Goal: Check status: Check status

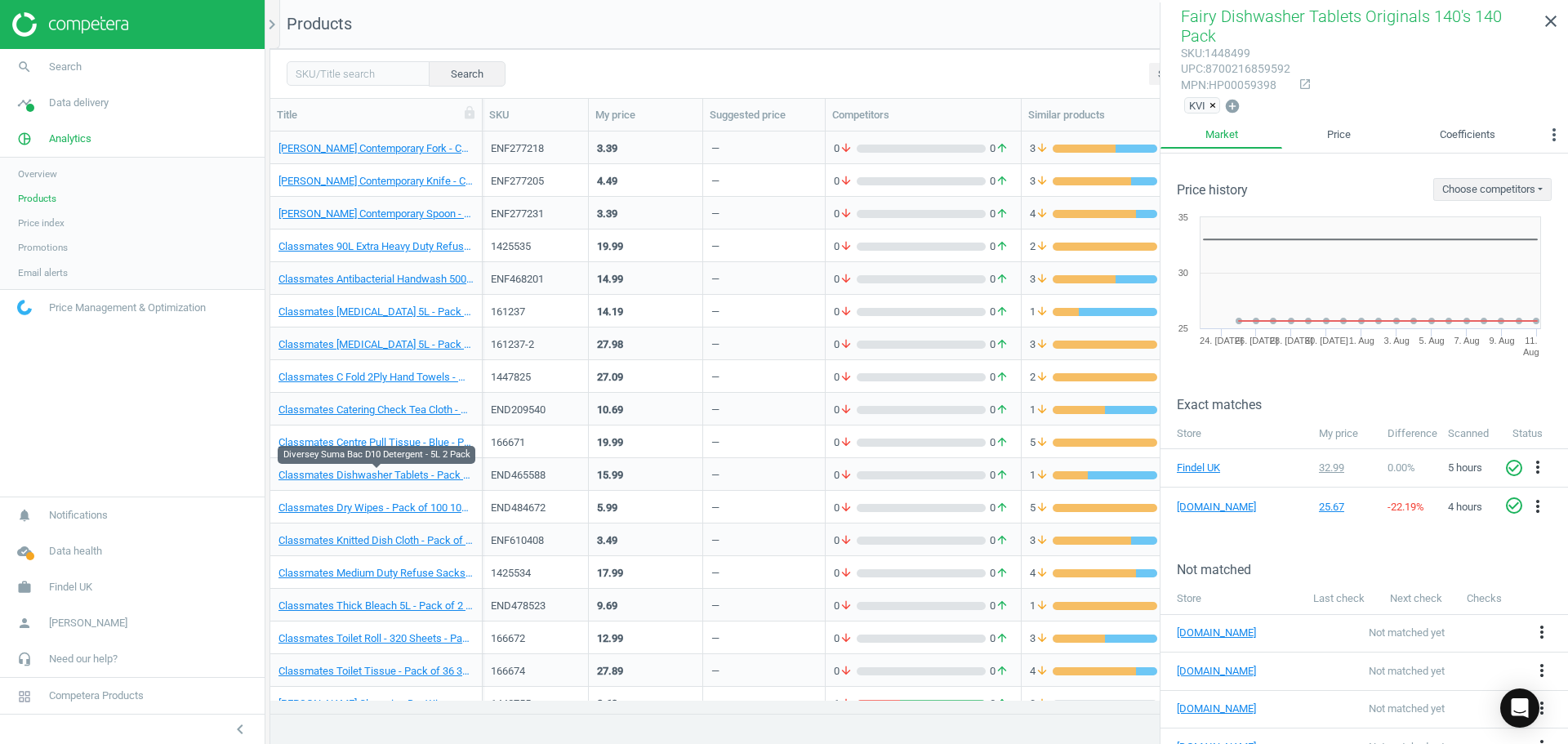
scroll to position [557, 1286]
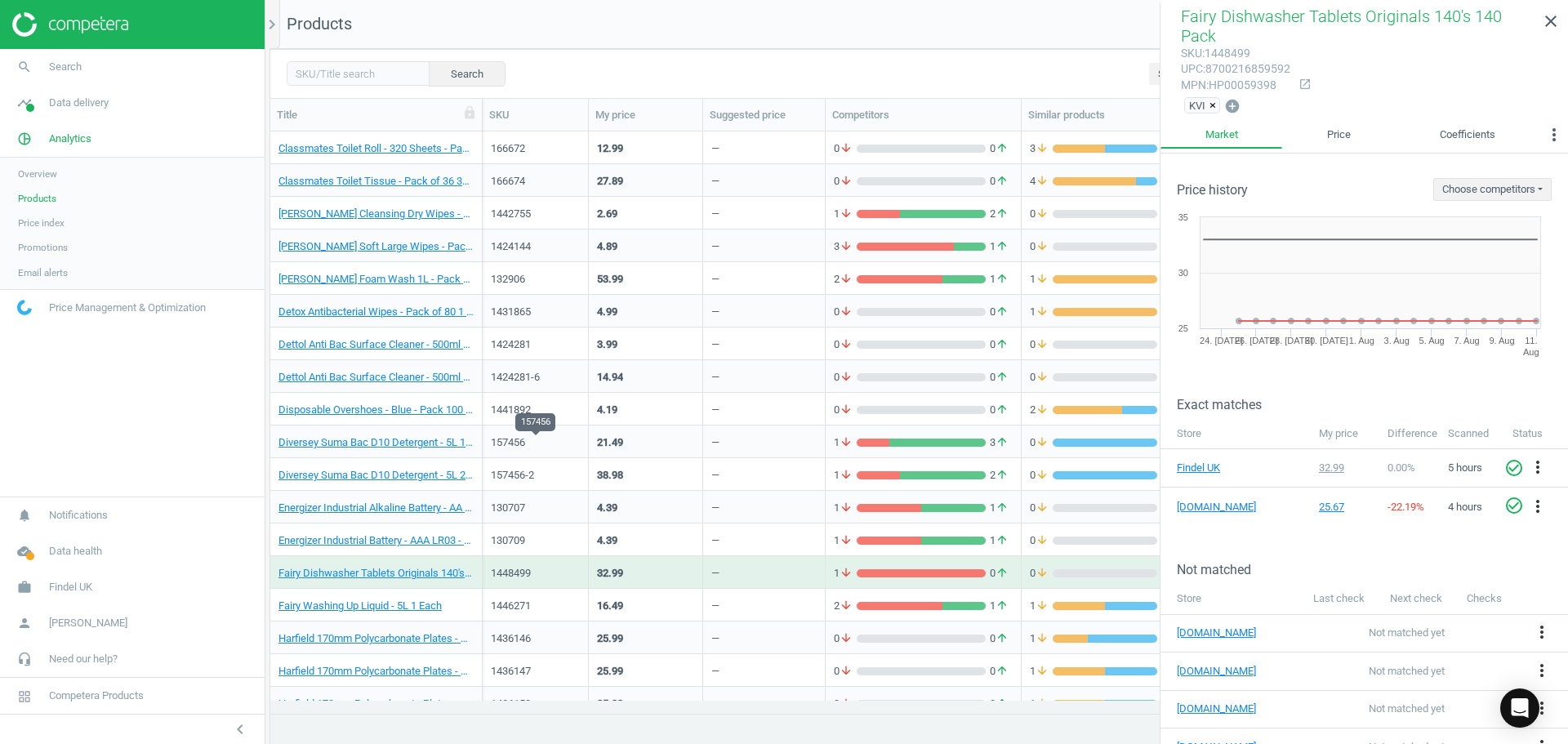
click at [501, 445] on div "157456" at bounding box center [536, 443] width 89 height 15
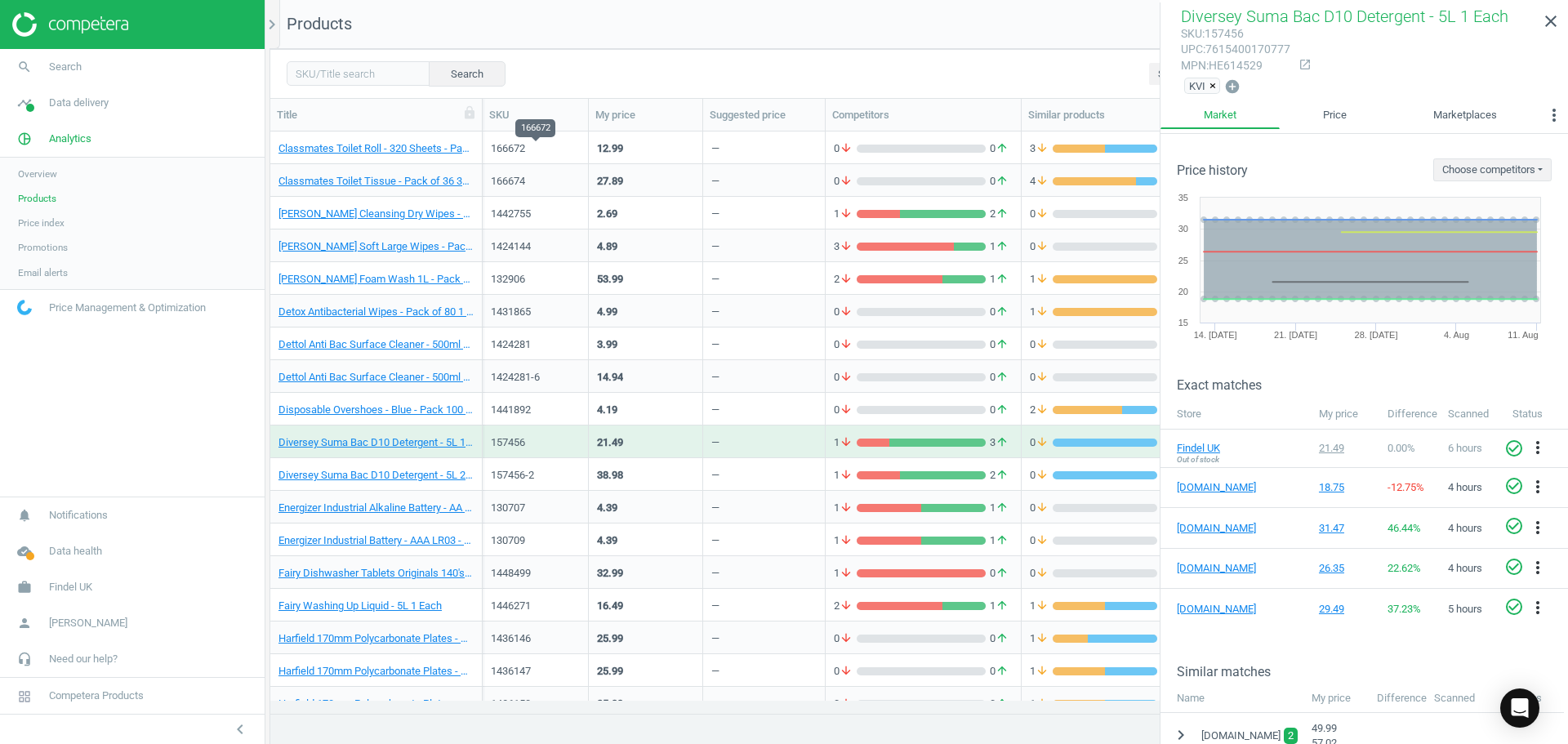
click at [530, 150] on div "166672" at bounding box center [536, 149] width 89 height 15
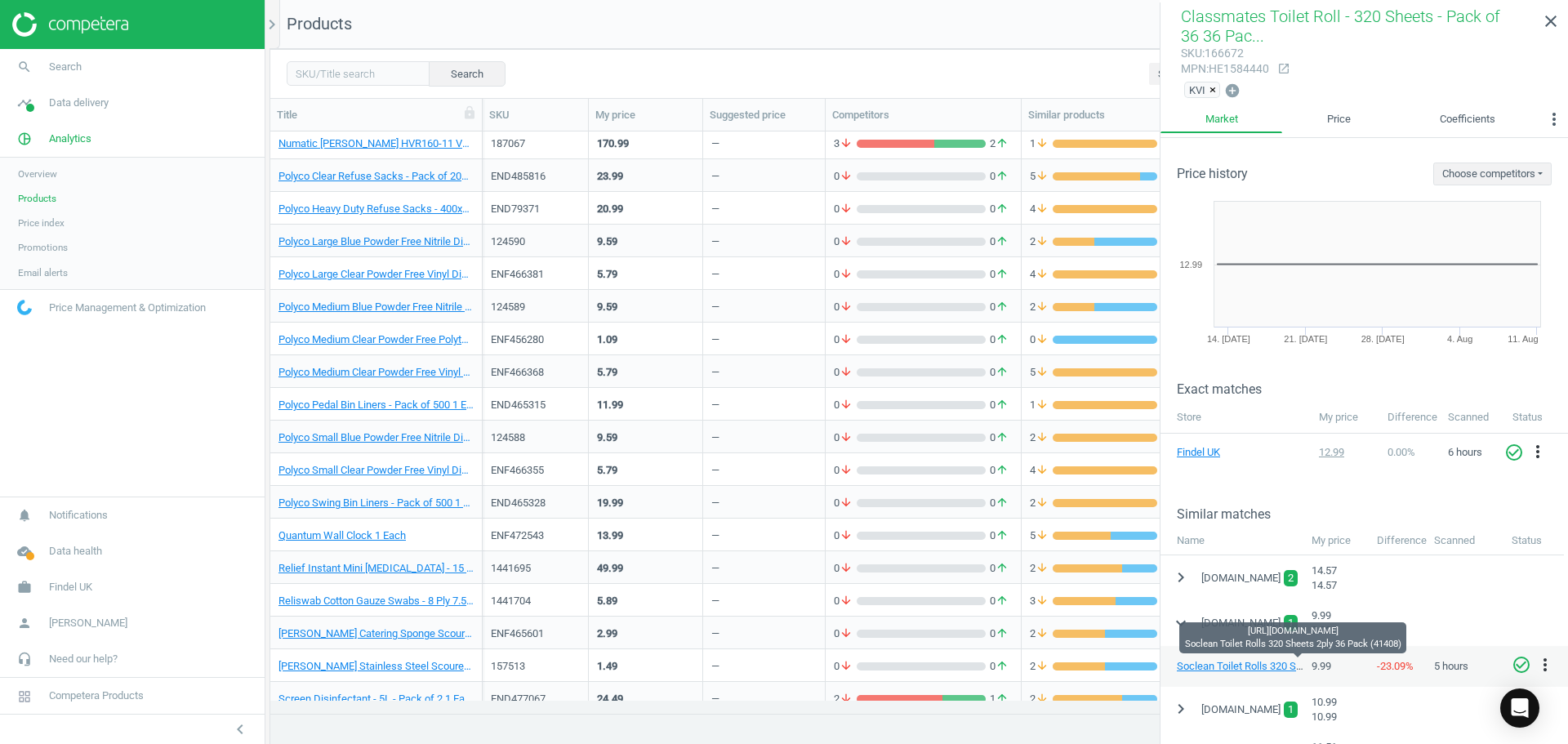
scroll to position [2778, 0]
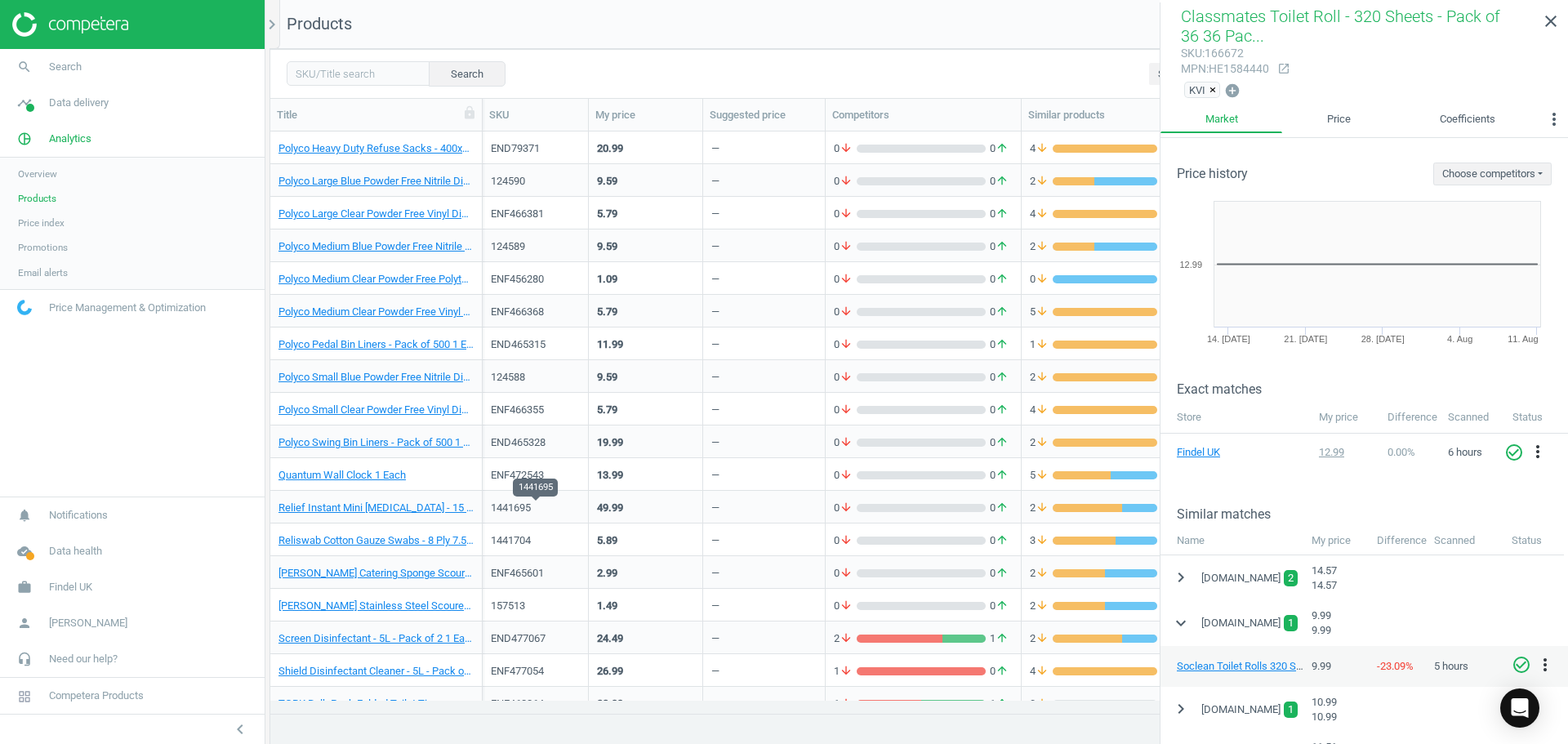
click at [525, 504] on div "1441695" at bounding box center [536, 508] width 89 height 15
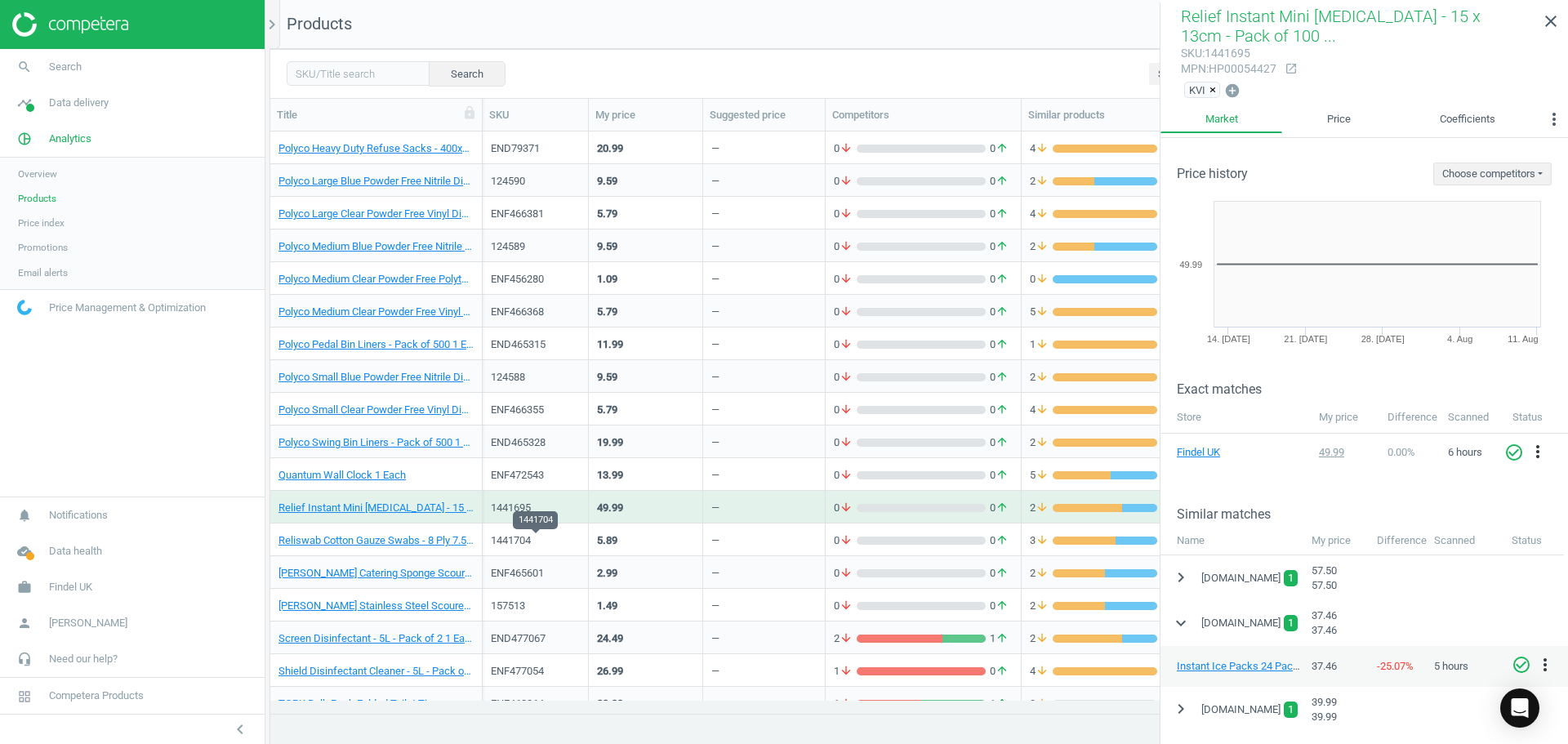
click at [507, 544] on div "1441704" at bounding box center [536, 541] width 89 height 15
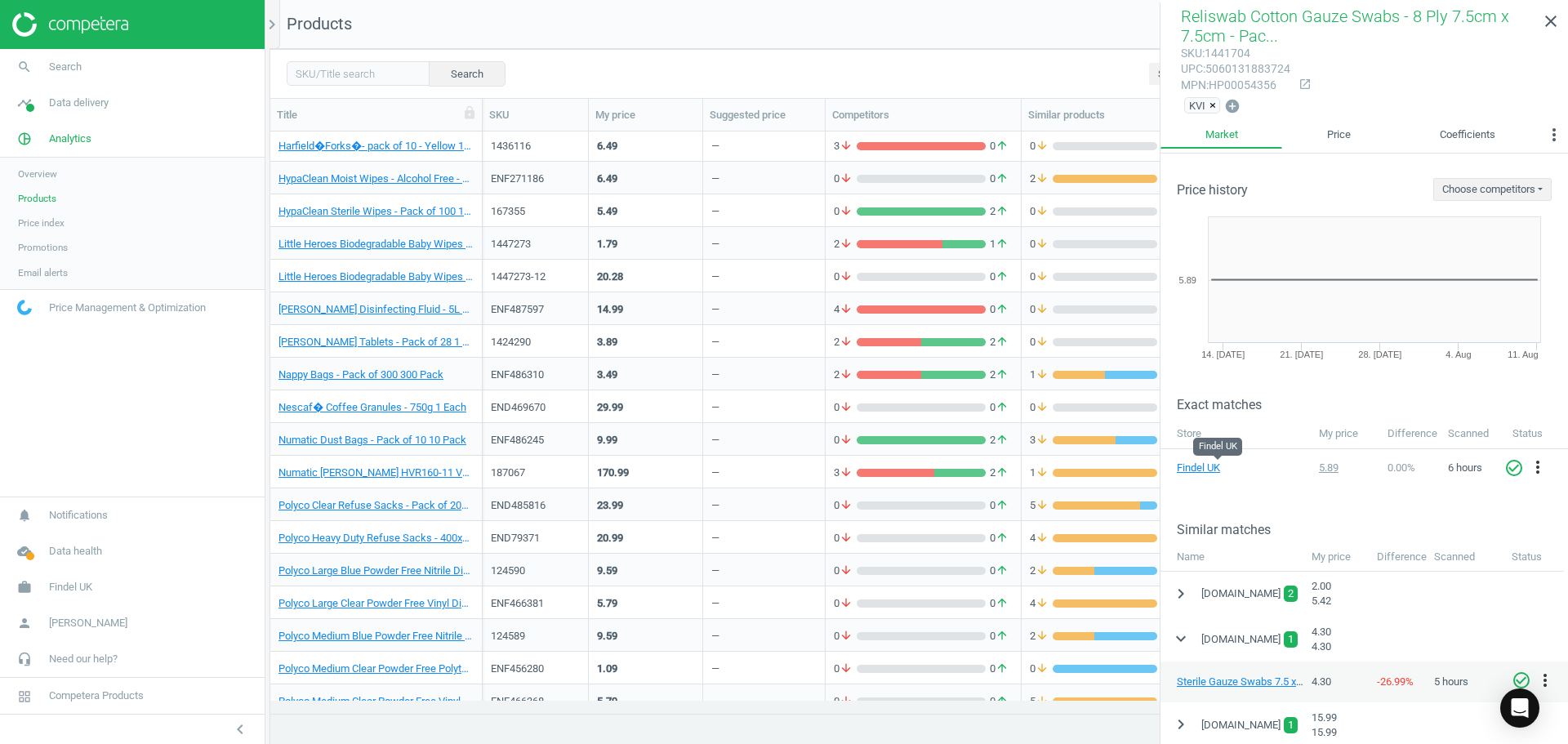
scroll to position [2306, 0]
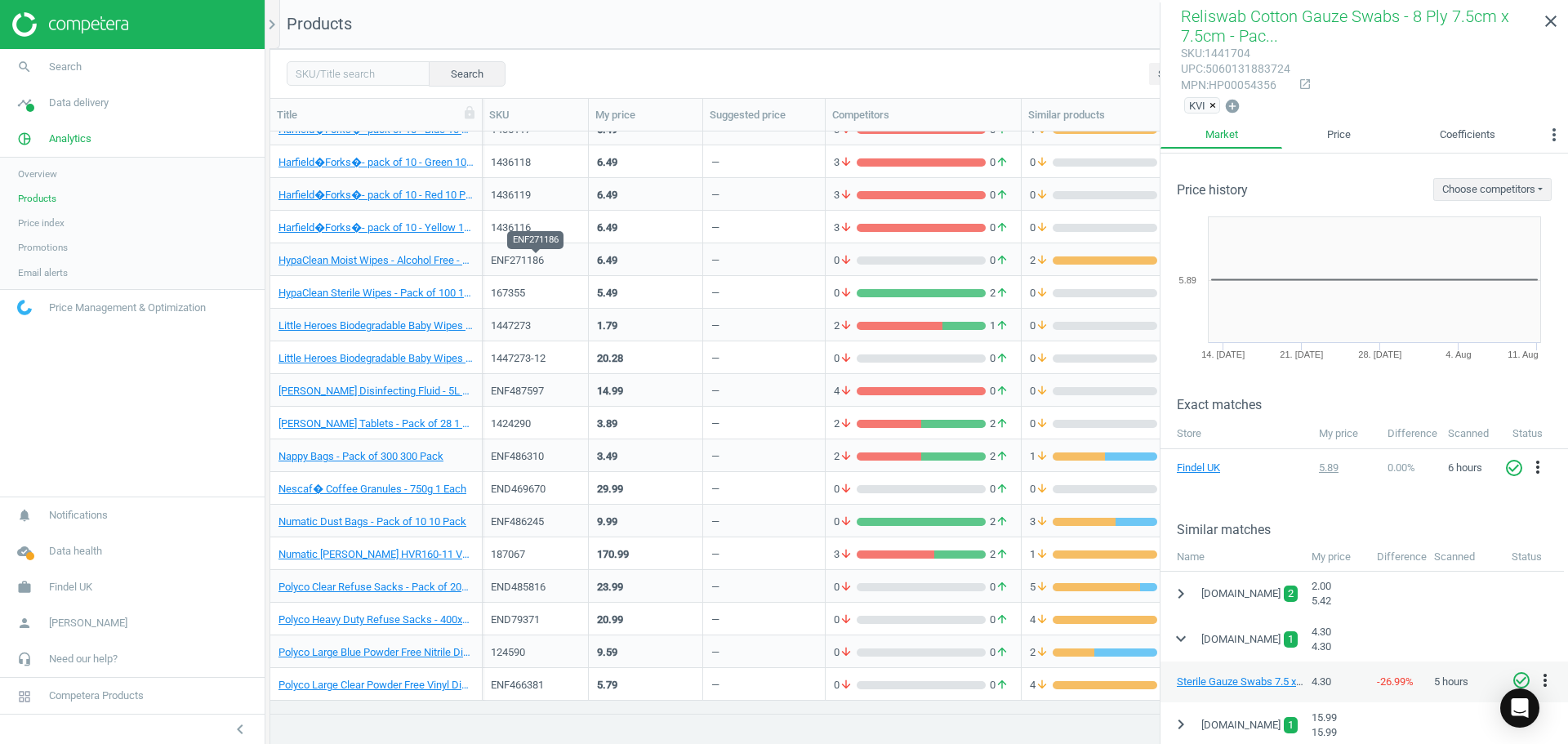
click at [512, 257] on div "ENF271186" at bounding box center [536, 261] width 89 height 15
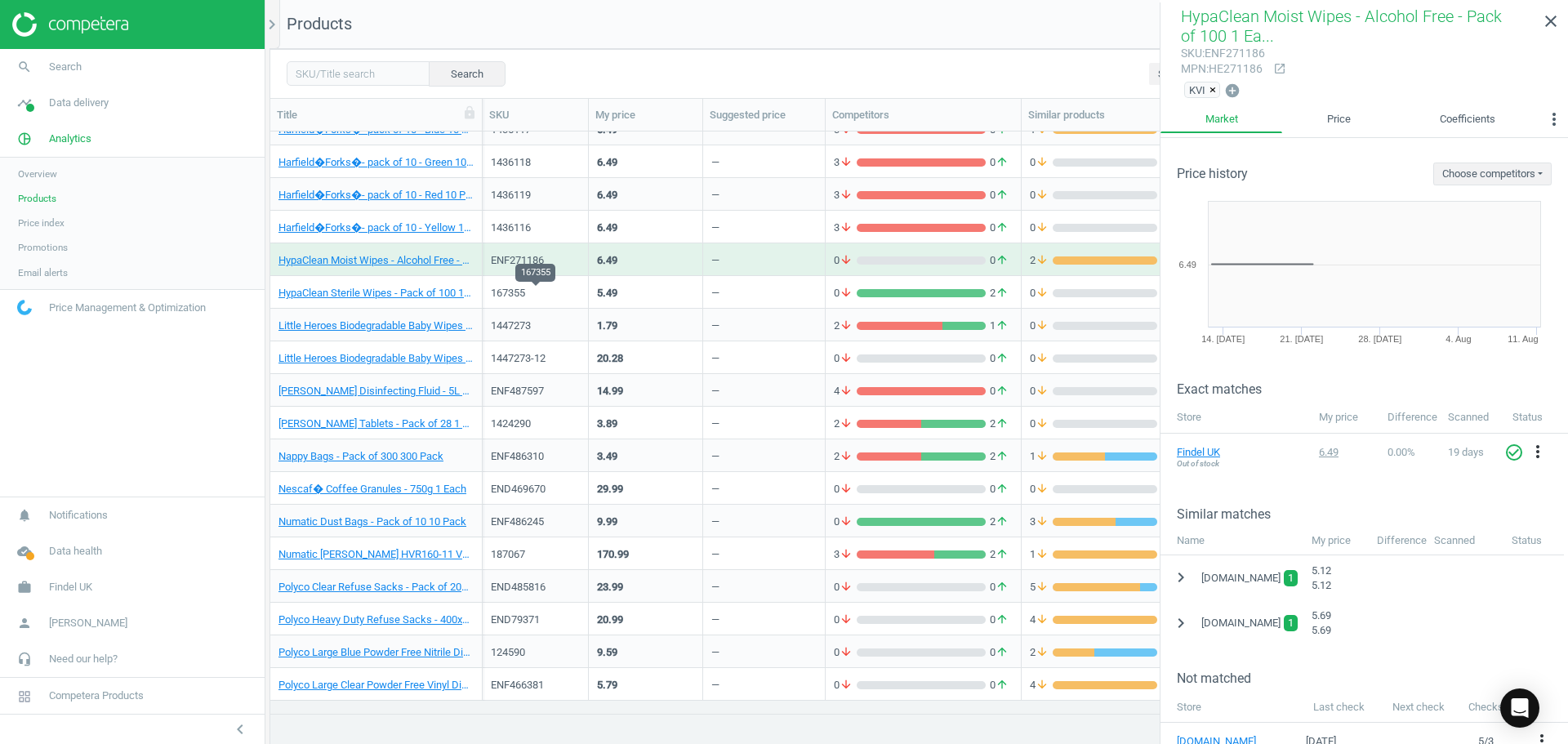
click at [530, 298] on div "167355" at bounding box center [536, 293] width 89 height 15
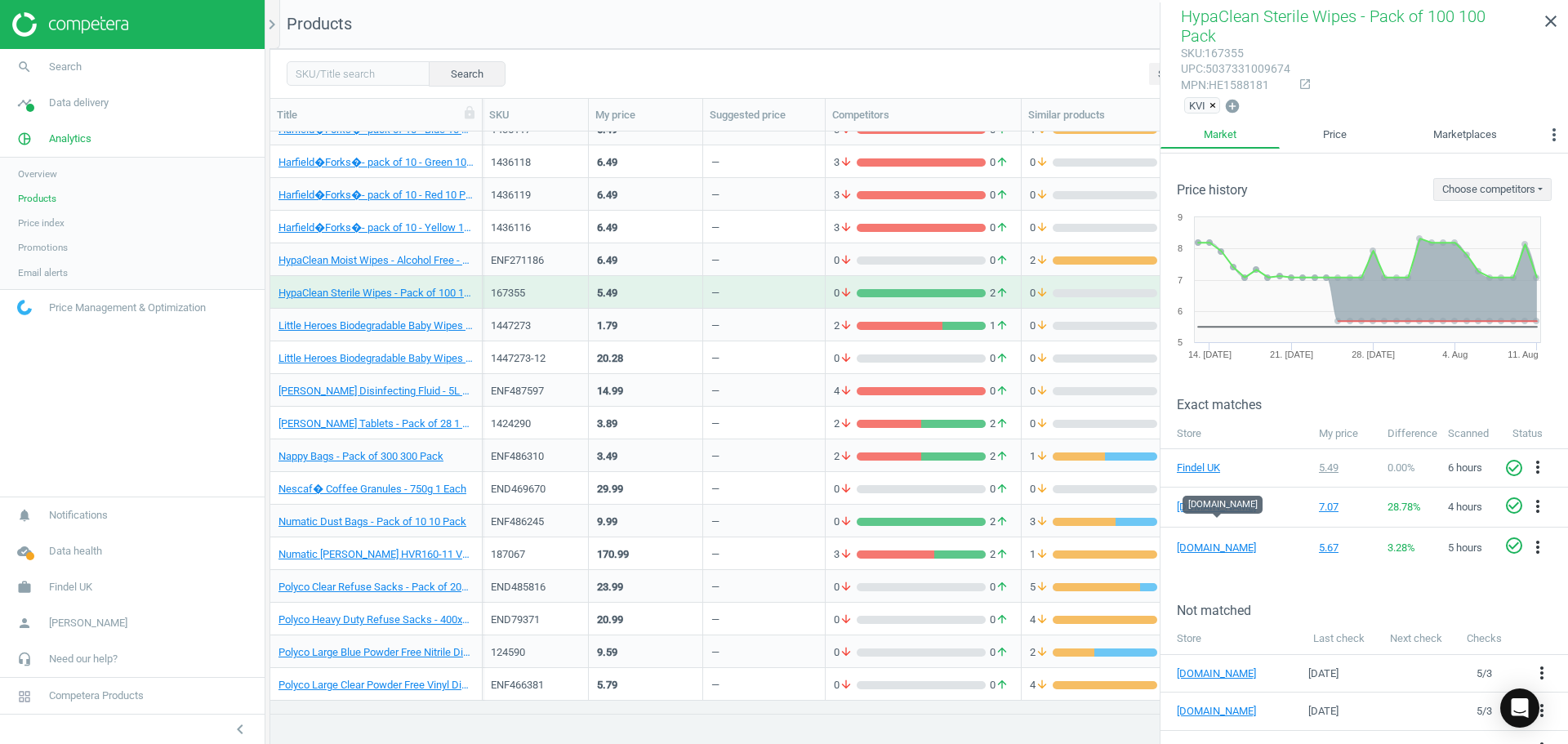
click at [497, 329] on div "1447273" at bounding box center [536, 326] width 89 height 15
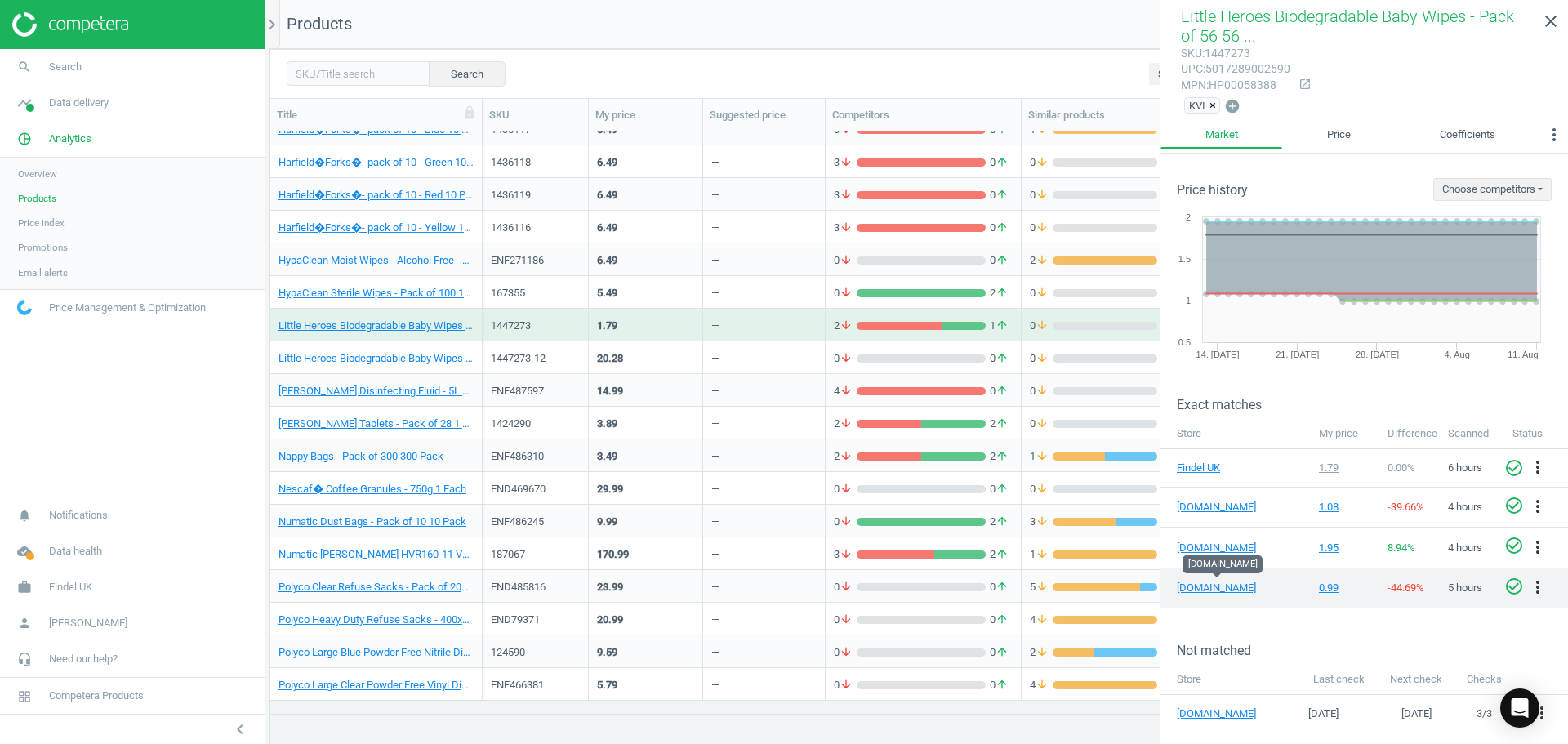
click at [1513, 585] on icon "check_circle_outline" at bounding box center [1515, 586] width 20 height 20
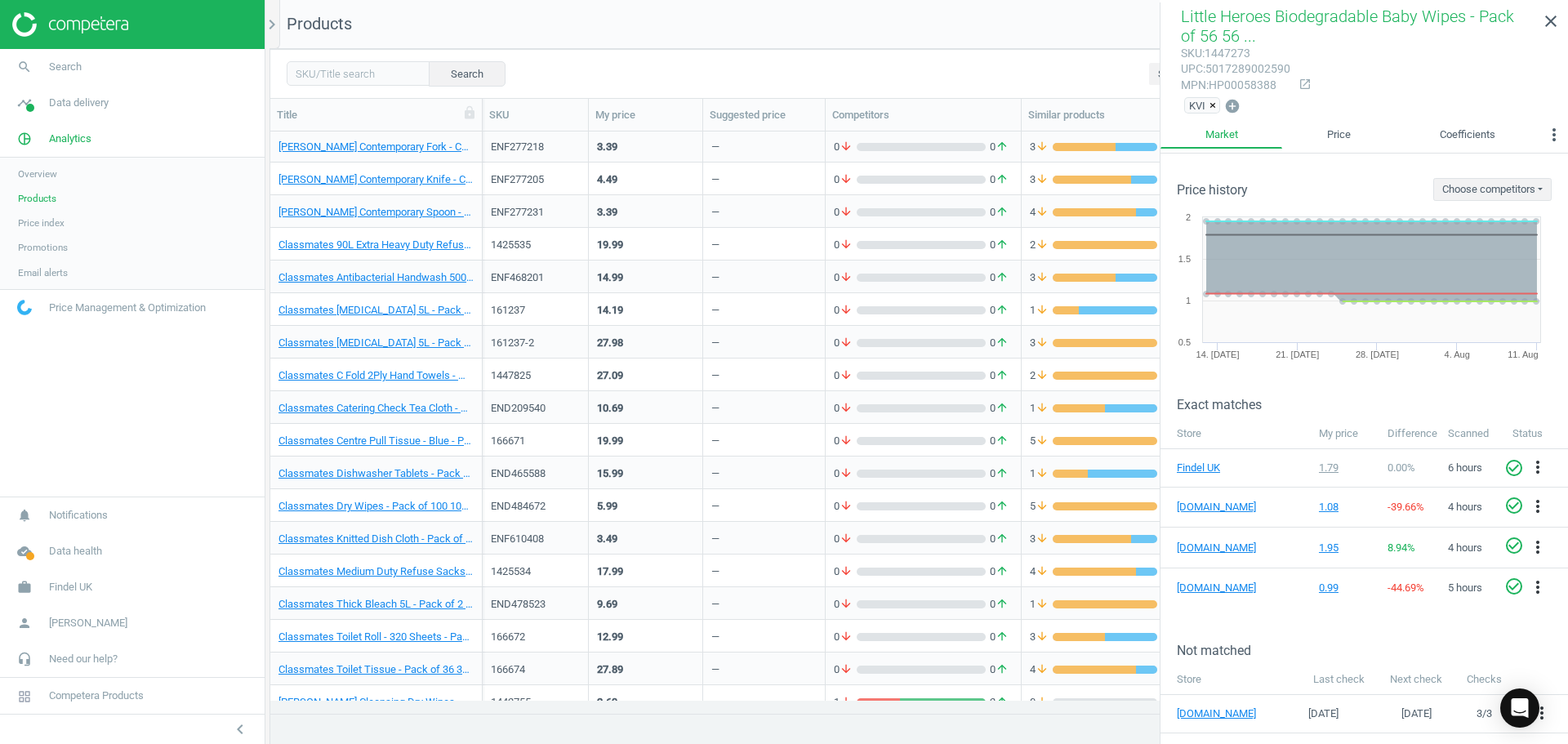
scroll to position [0, 0]
click at [524, 149] on div "ENF277218" at bounding box center [536, 149] width 89 height 15
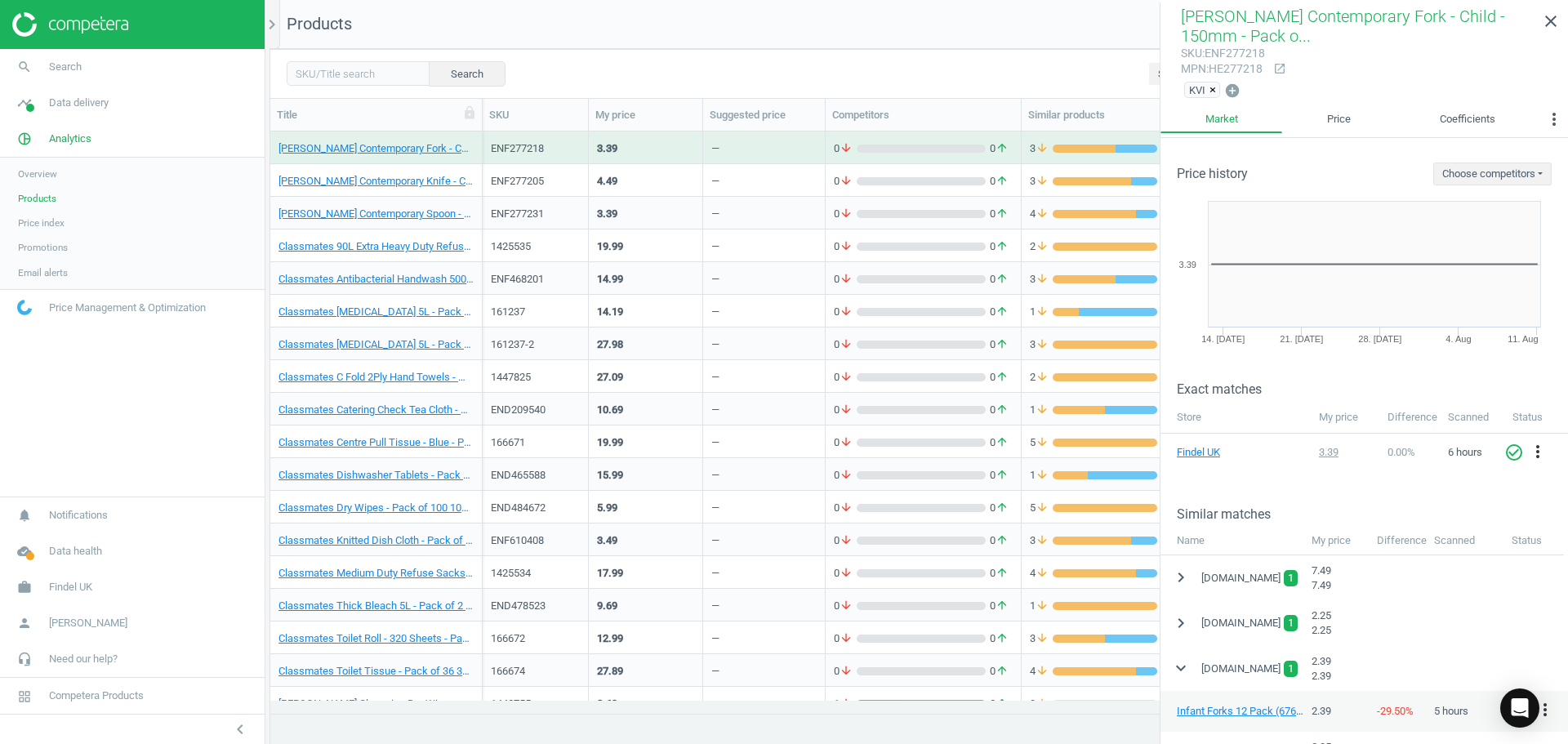
click at [533, 205] on div "ENF277231" at bounding box center [536, 212] width 89 height 29
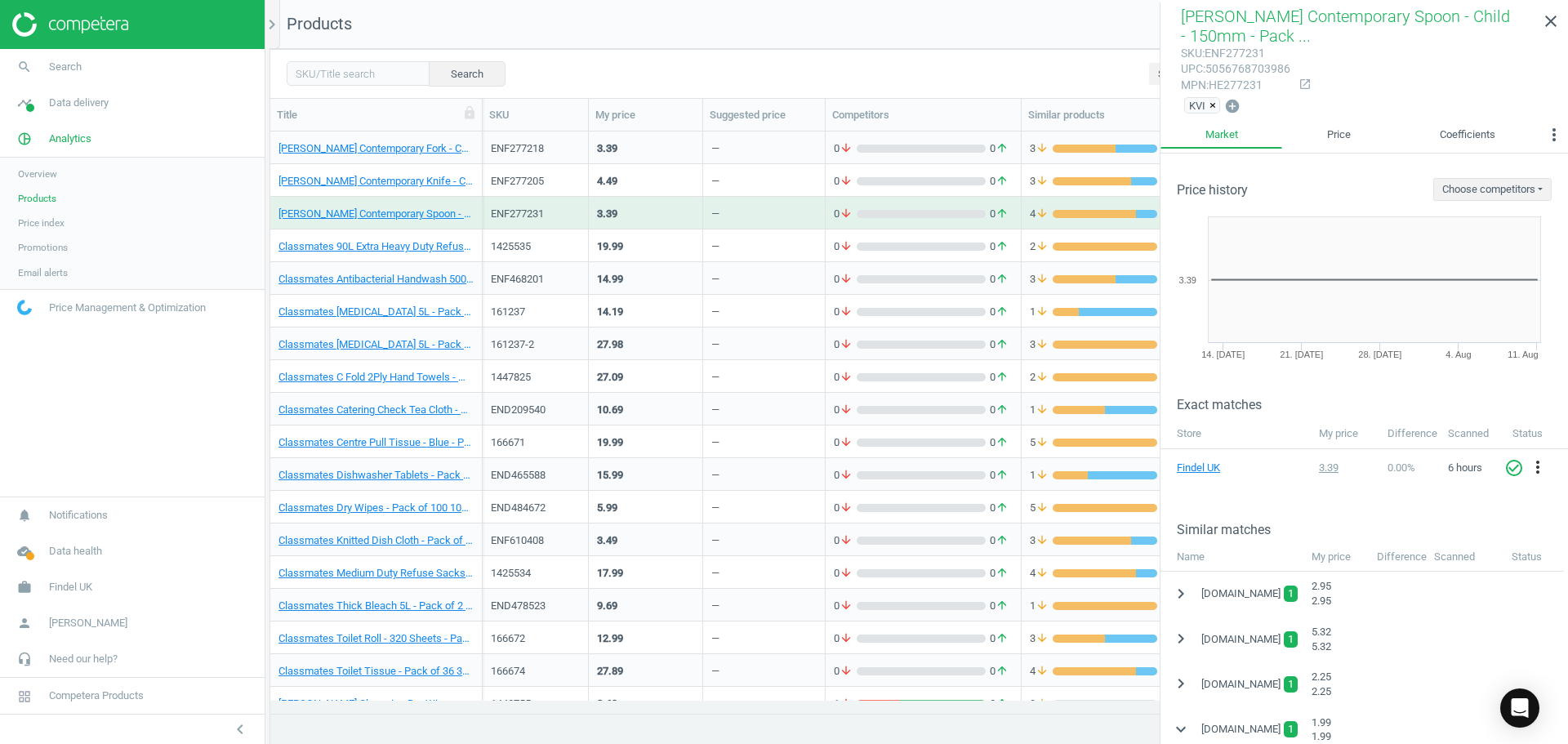
click at [518, 266] on div "ENF468201" at bounding box center [536, 277] width 89 height 29
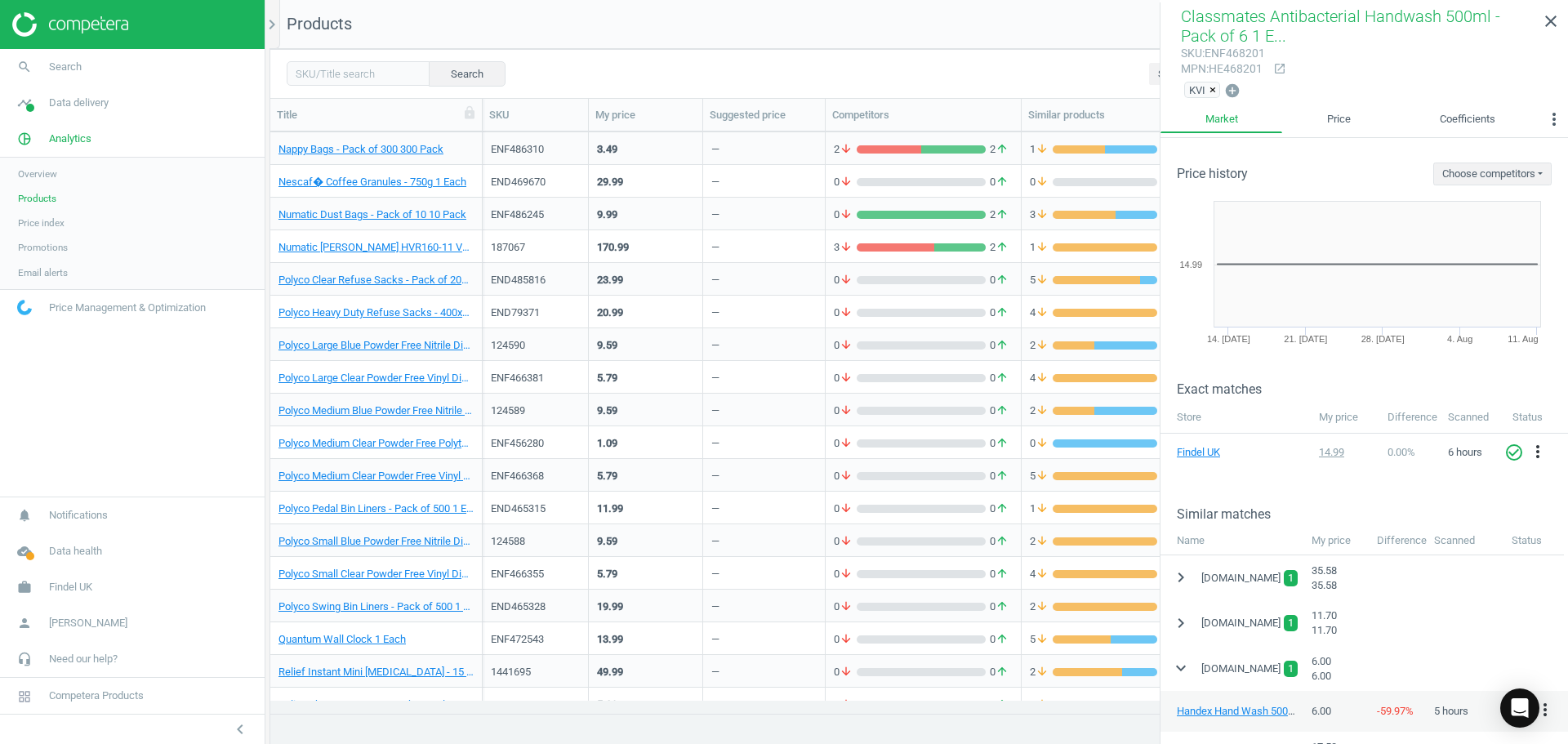
scroll to position [2614, 0]
click at [540, 534] on div "124588" at bounding box center [536, 541] width 89 height 15
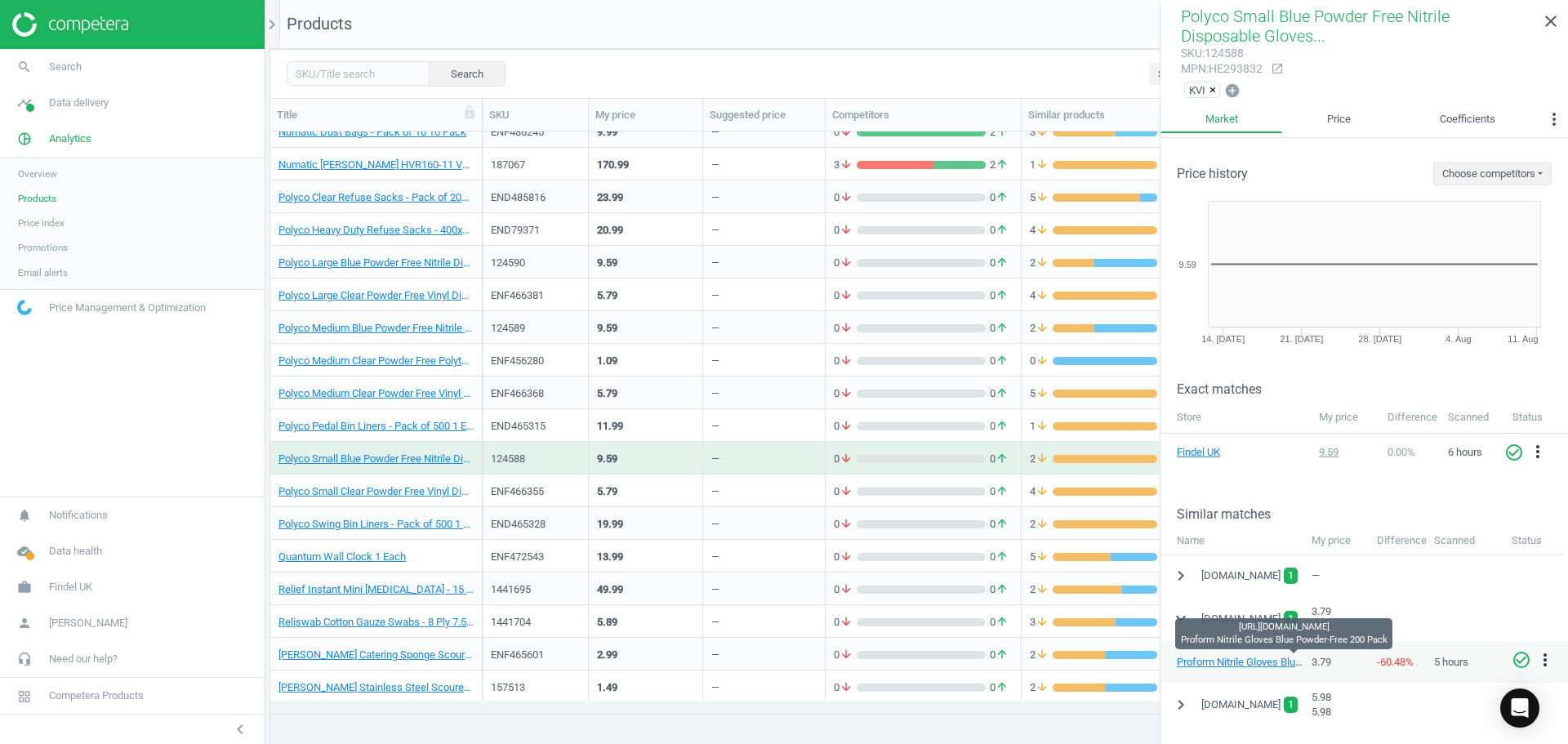
scroll to position [2533, 0]
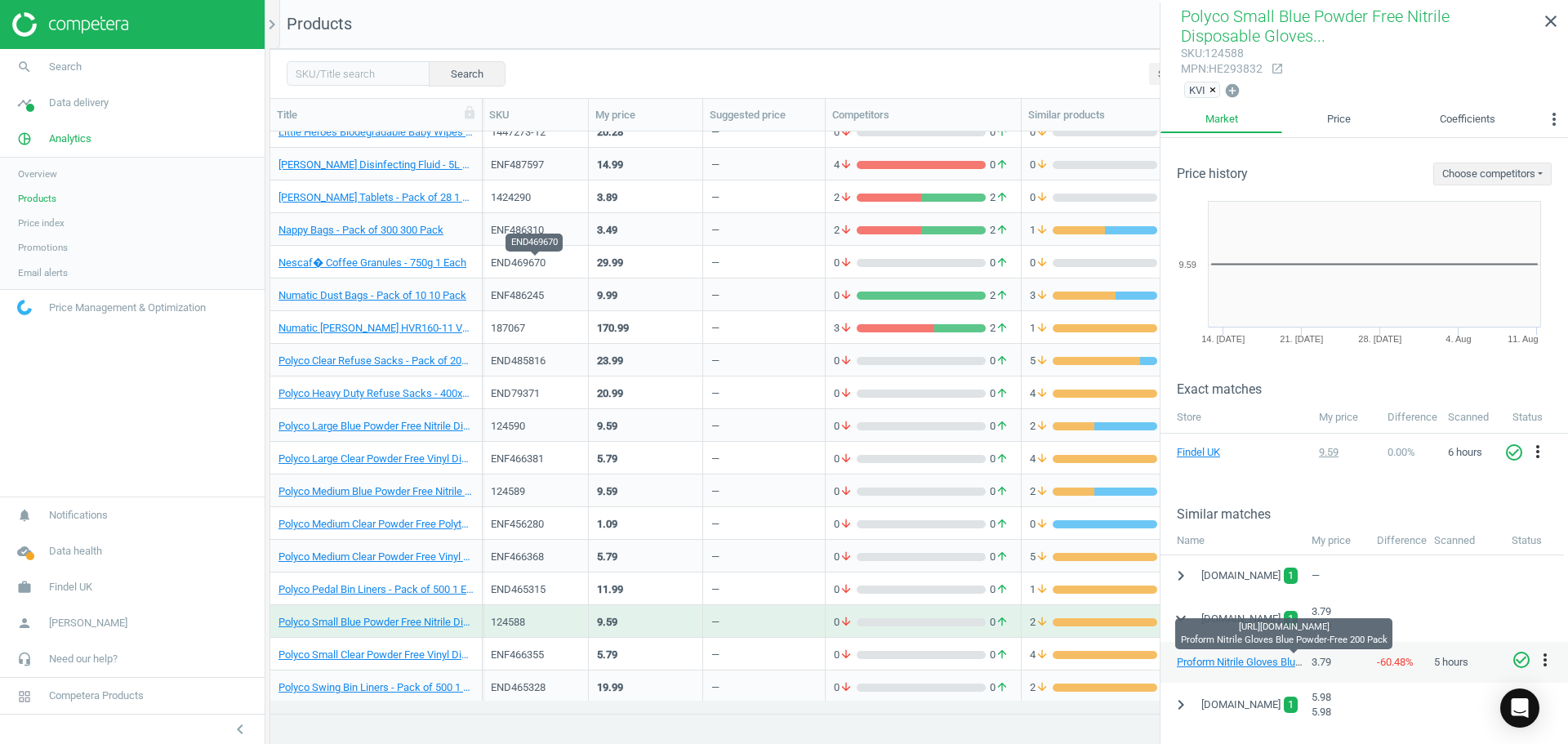
click at [532, 261] on div "END469670" at bounding box center [536, 263] width 89 height 15
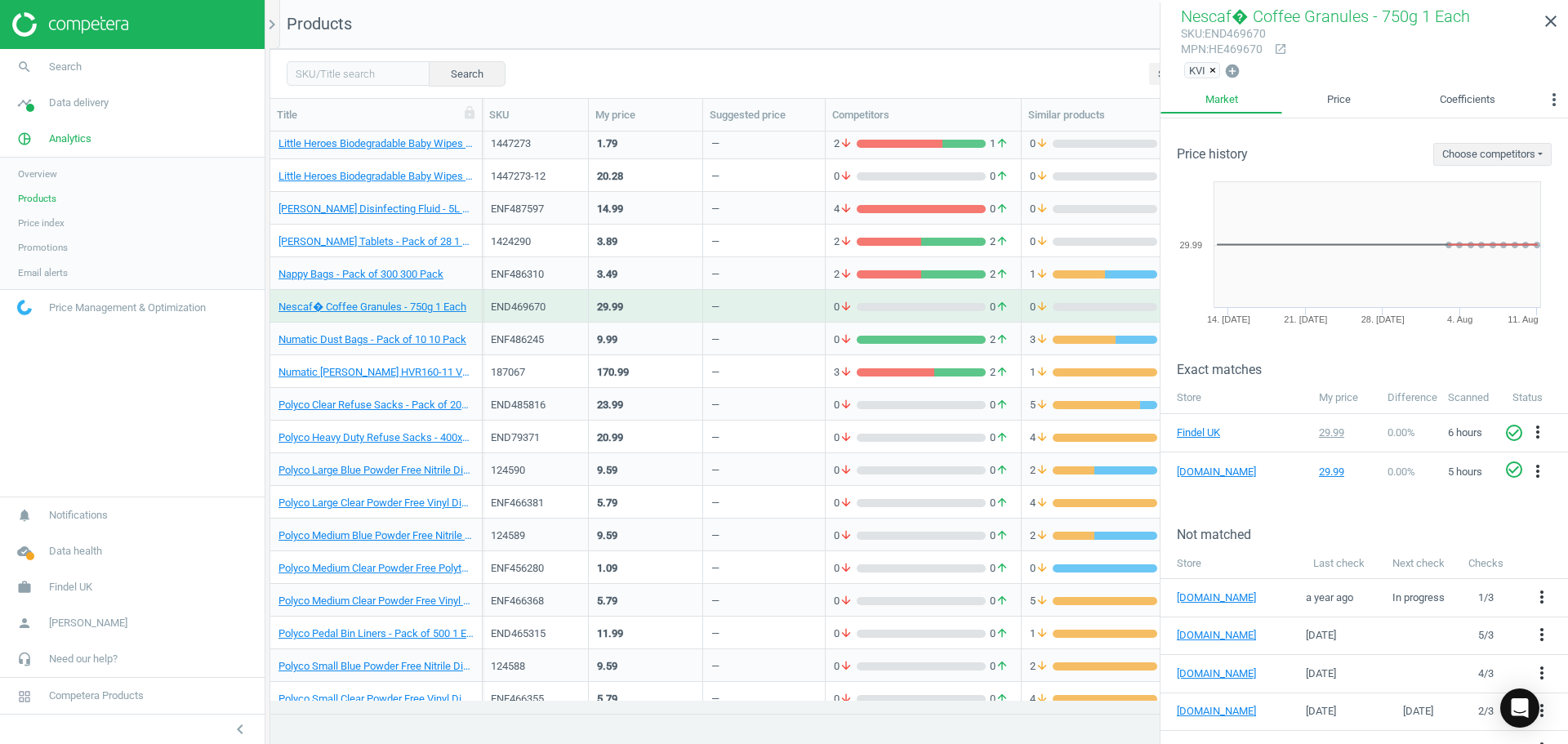
scroll to position [2451, 0]
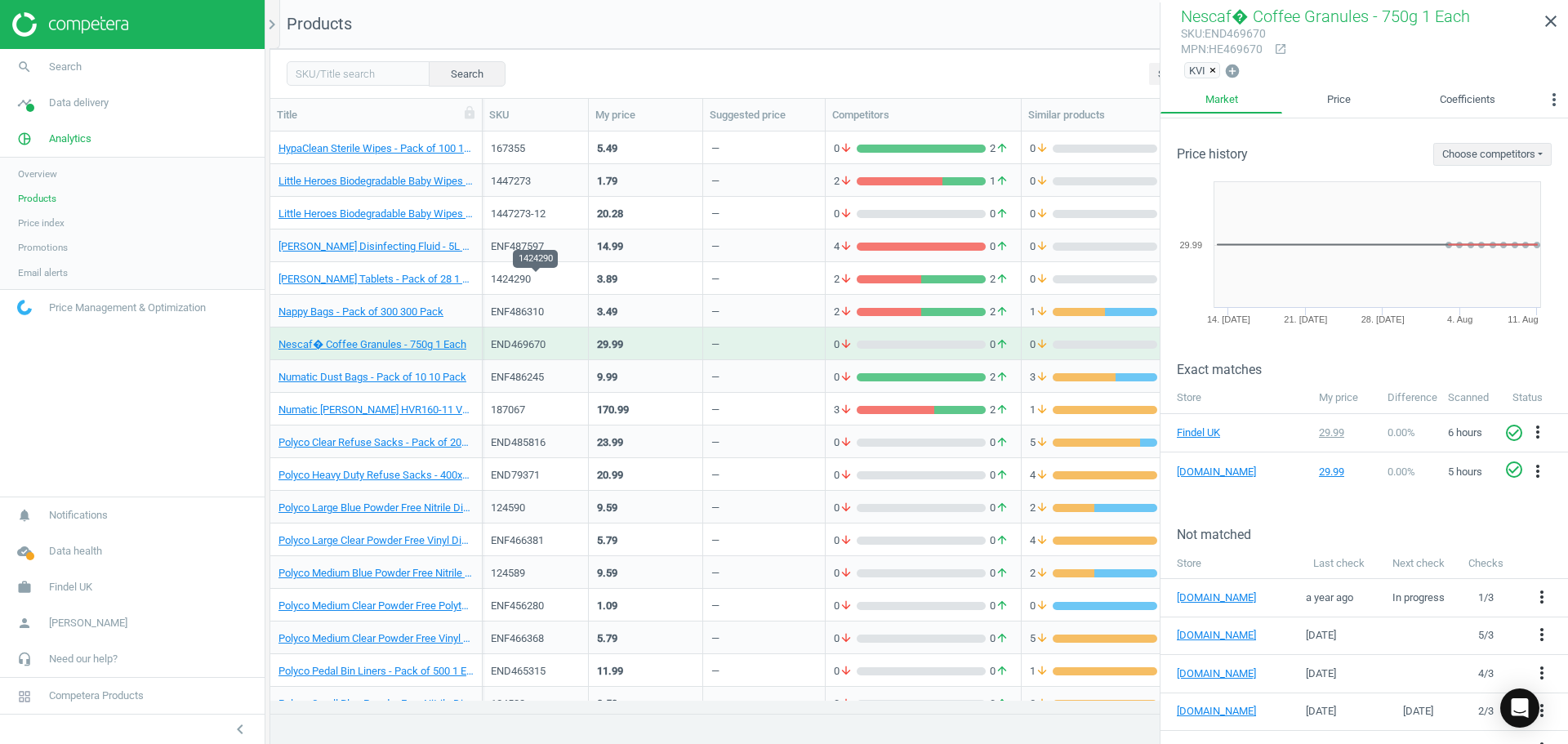
click at [515, 278] on div "1424290" at bounding box center [536, 279] width 89 height 15
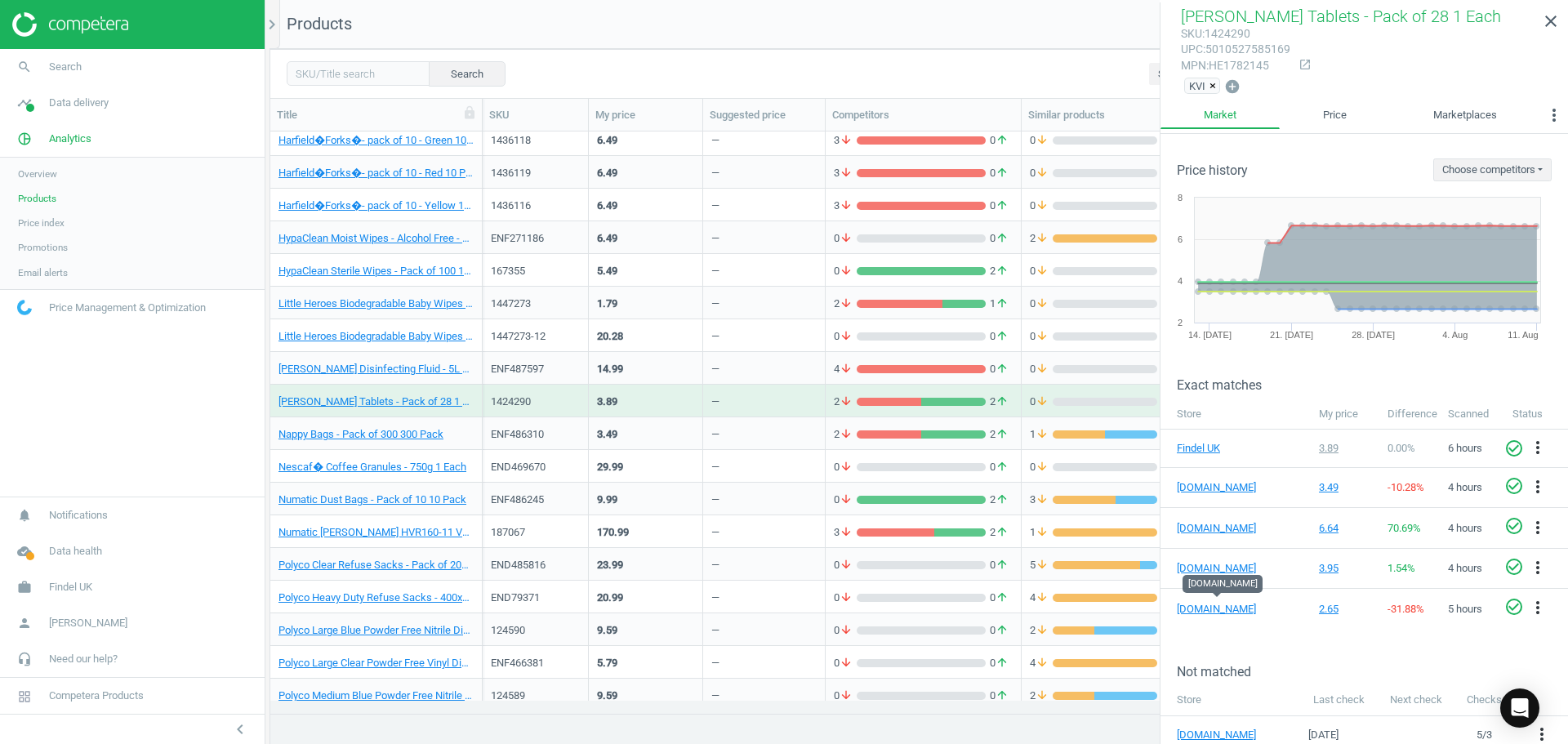
scroll to position [2287, 0]
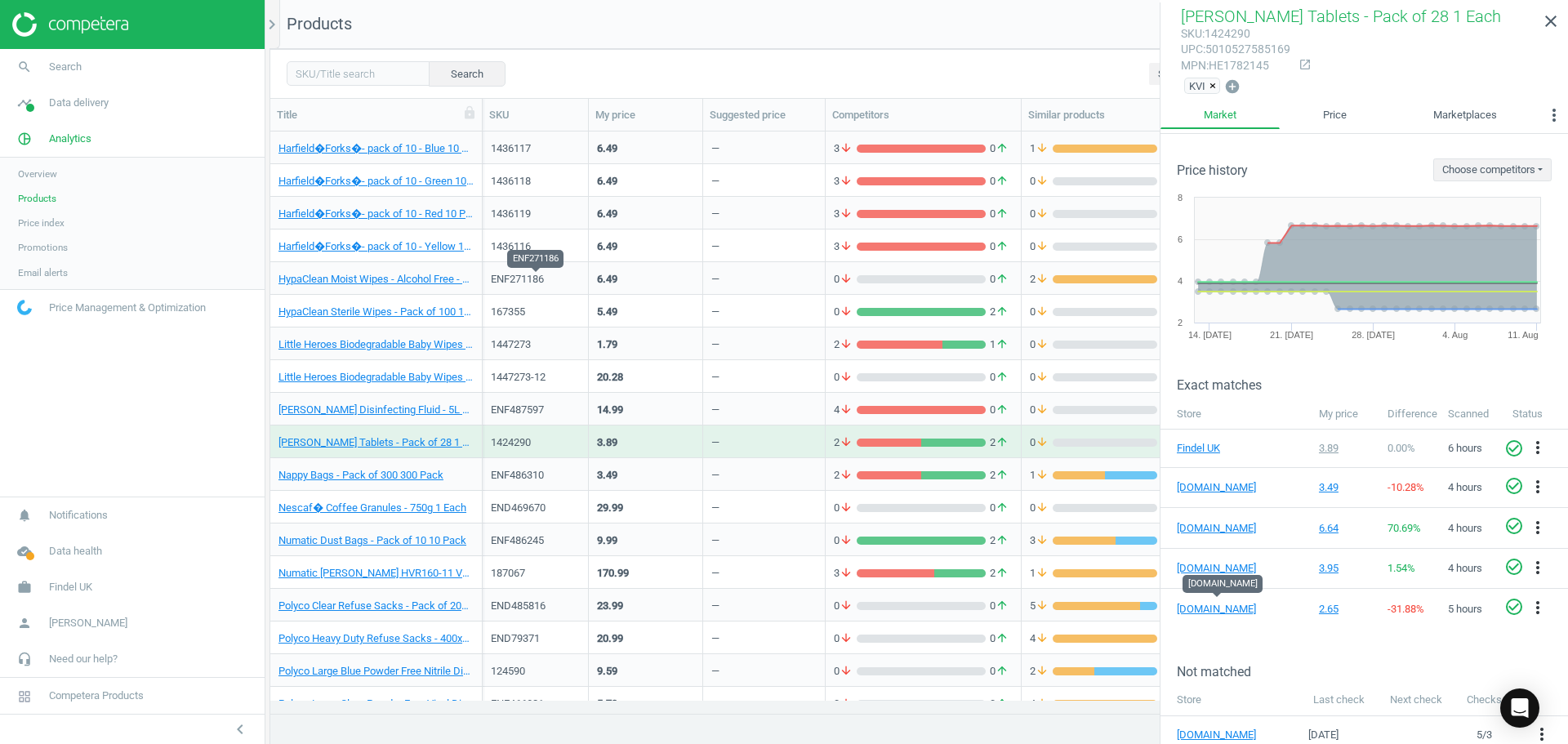
click at [557, 274] on div "ENF271186" at bounding box center [536, 279] width 89 height 15
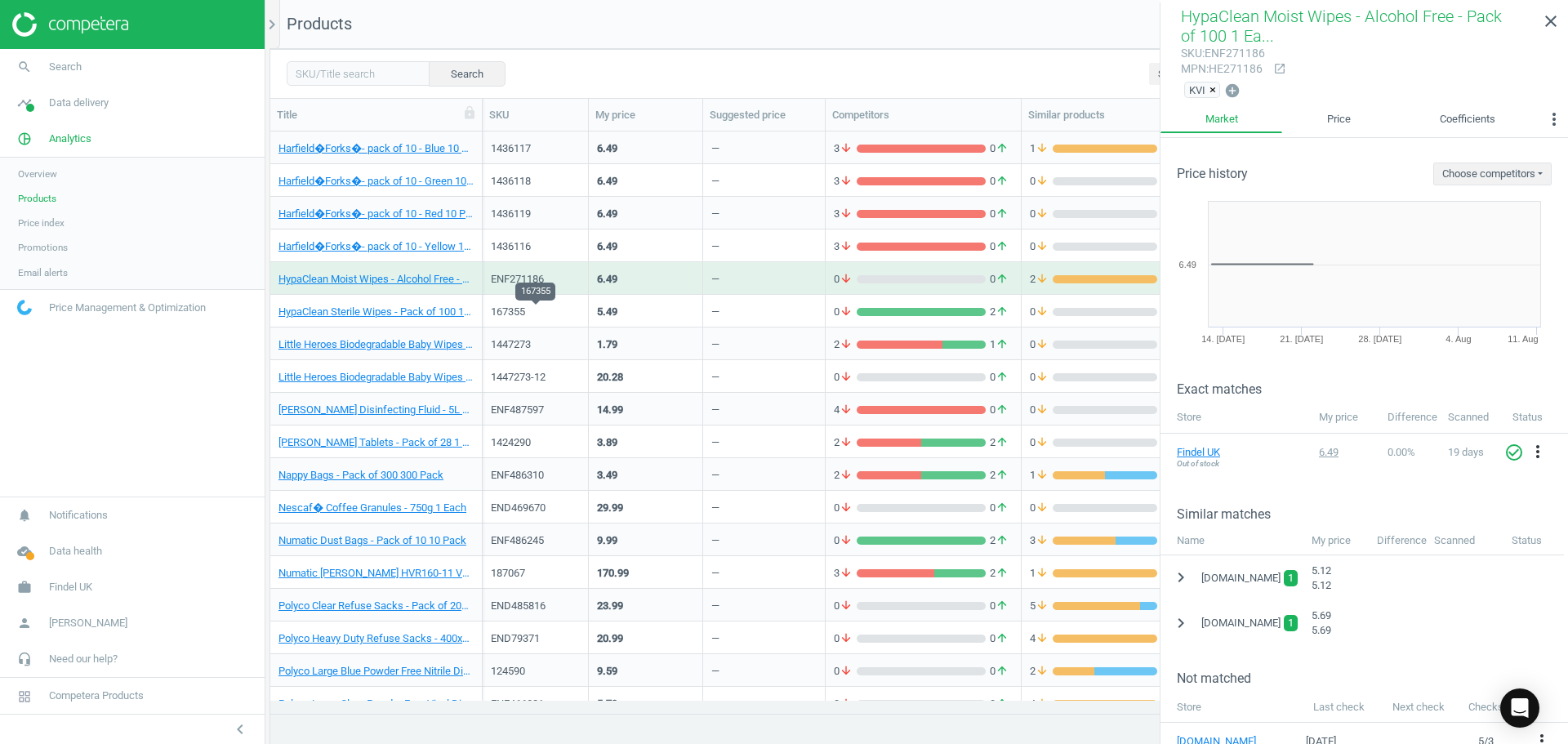
click at [552, 316] on div "167355" at bounding box center [536, 312] width 89 height 15
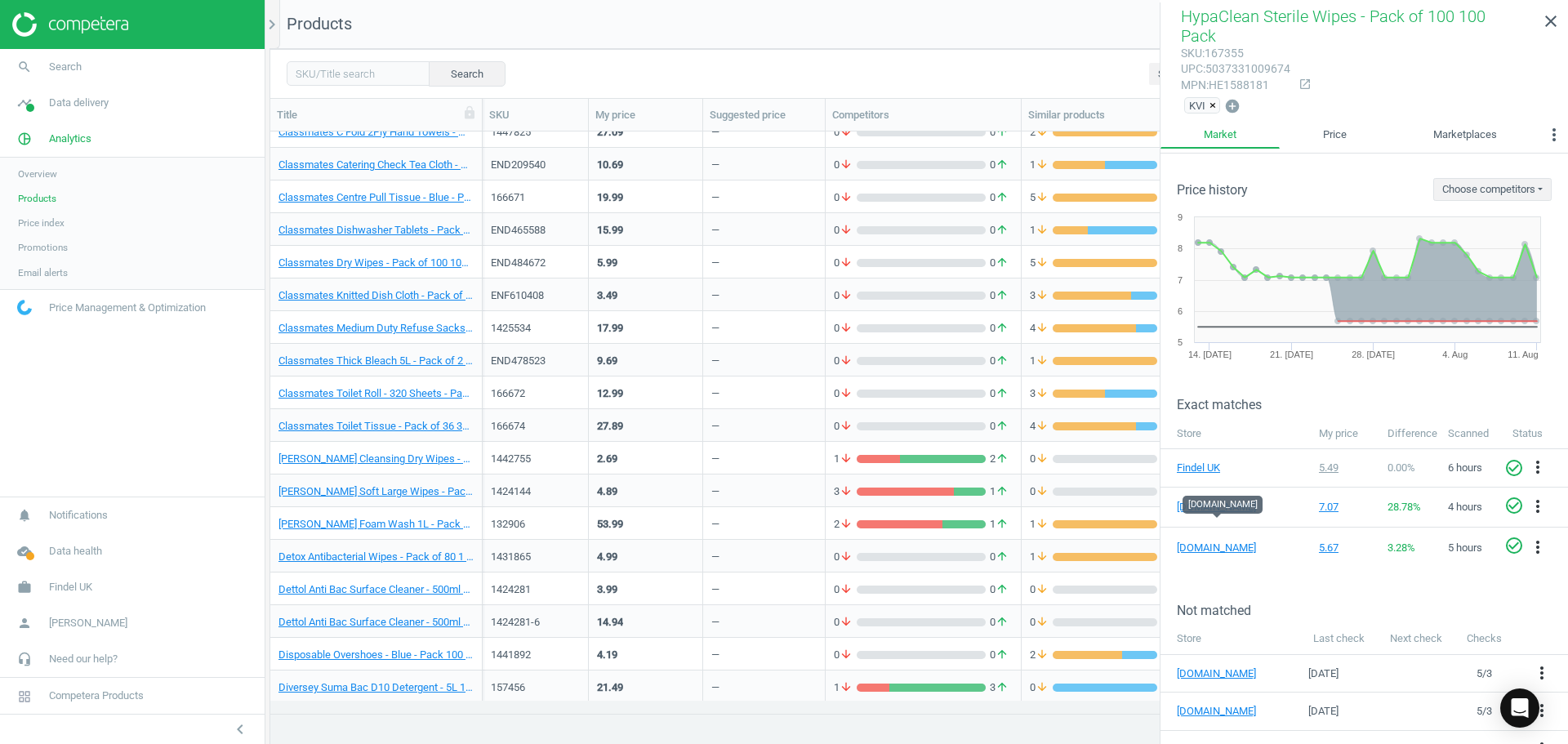
scroll to position [0, 0]
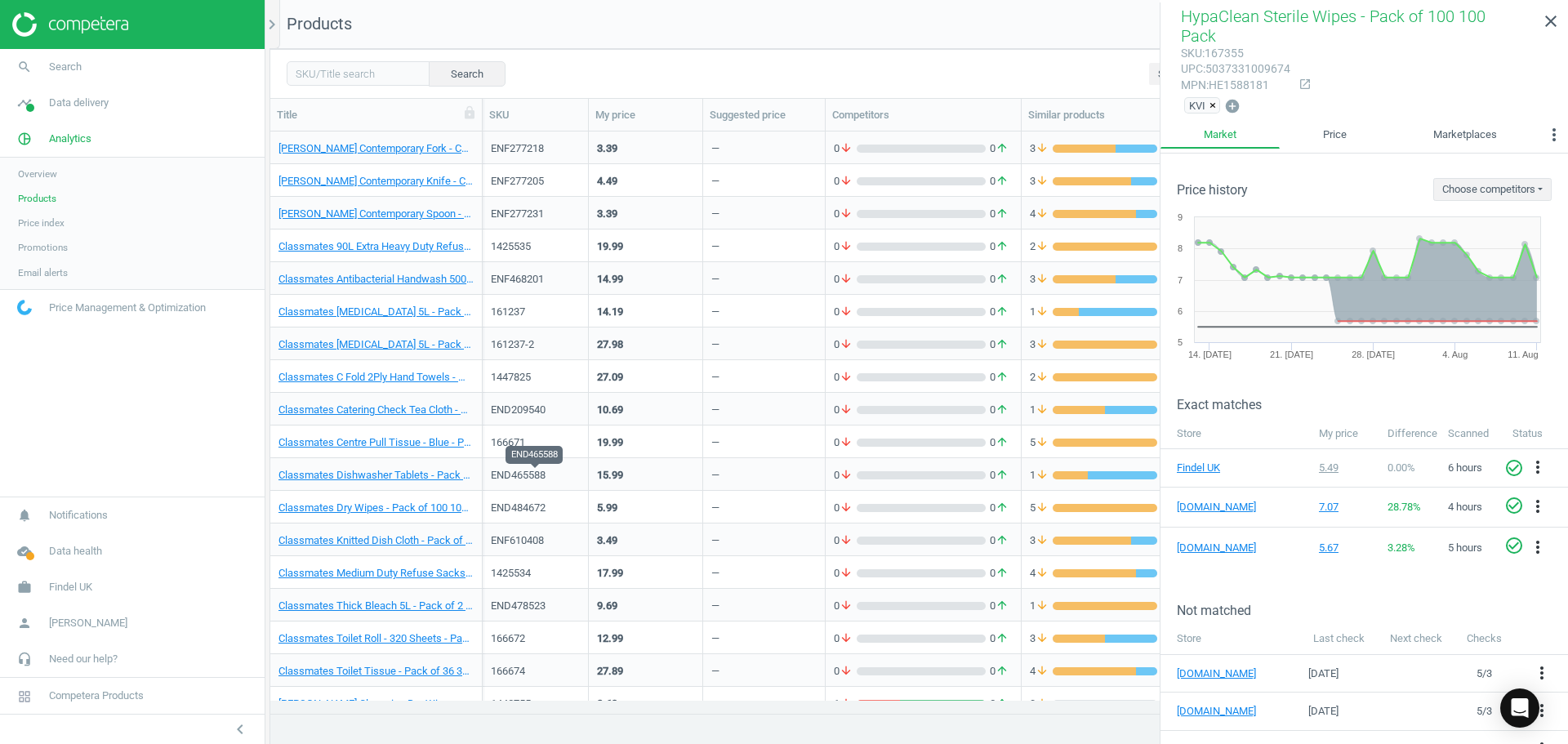
click at [537, 471] on div "END465588" at bounding box center [536, 476] width 89 height 15
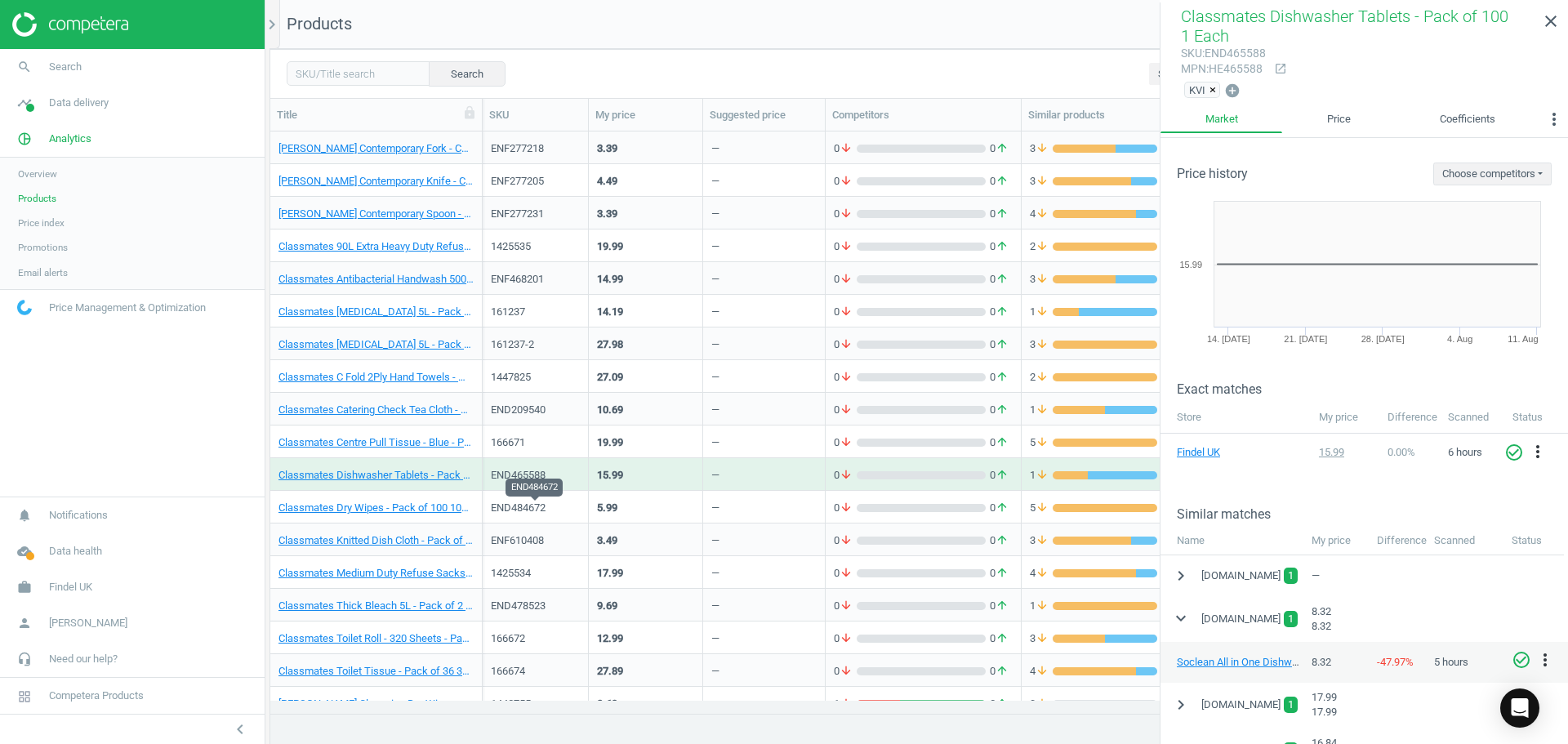
click at [532, 512] on div "END484672" at bounding box center [536, 508] width 89 height 15
